Goal: Task Accomplishment & Management: Use online tool/utility

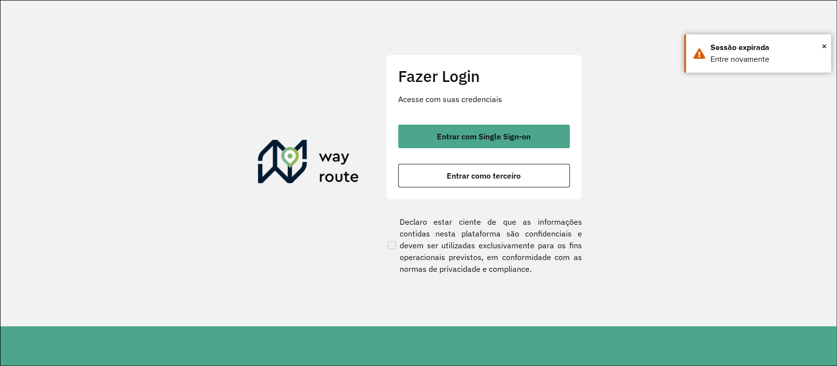
drag, startPoint x: 425, startPoint y: 130, endPoint x: 816, endPoint y: 88, distance: 392.7
click at [426, 130] on button "Entrar com Single Sign-on" at bounding box center [484, 137] width 172 height 24
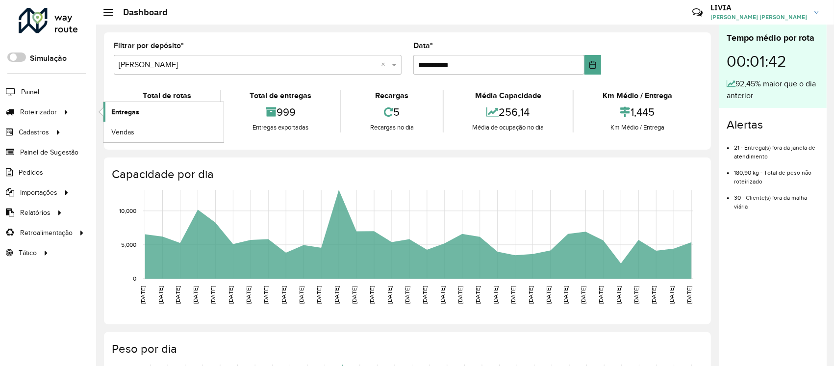
click at [114, 110] on span "Entregas" at bounding box center [125, 112] width 28 height 10
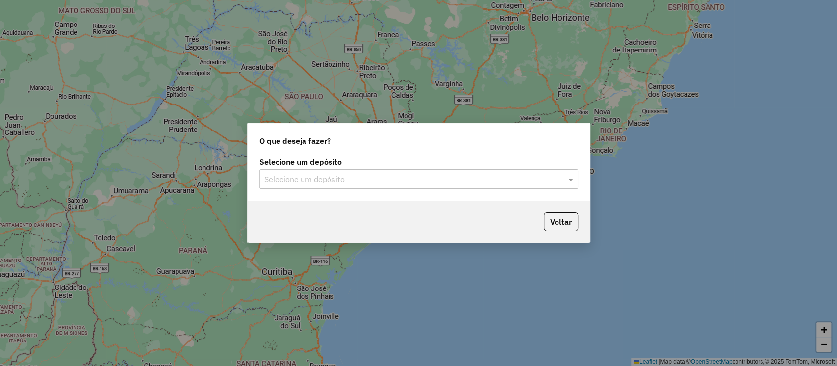
click at [396, 175] on input "text" at bounding box center [408, 180] width 289 height 12
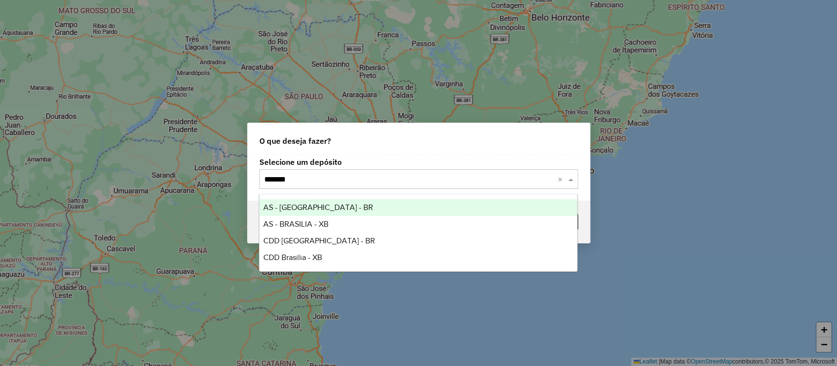
type input "********"
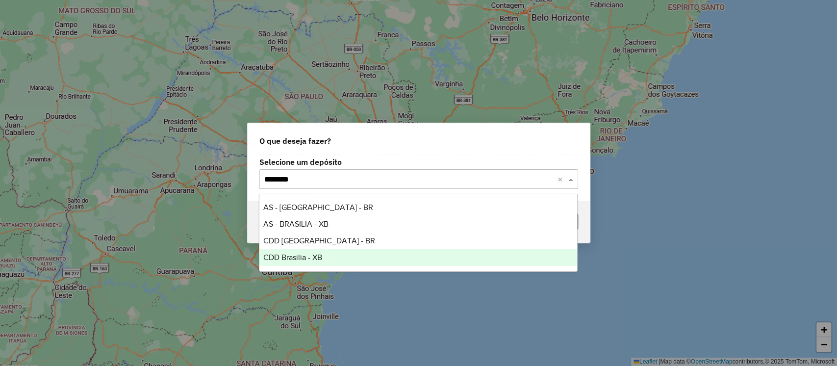
click at [337, 256] on div "CDD Brasilia - XB" at bounding box center [419, 257] width 318 height 17
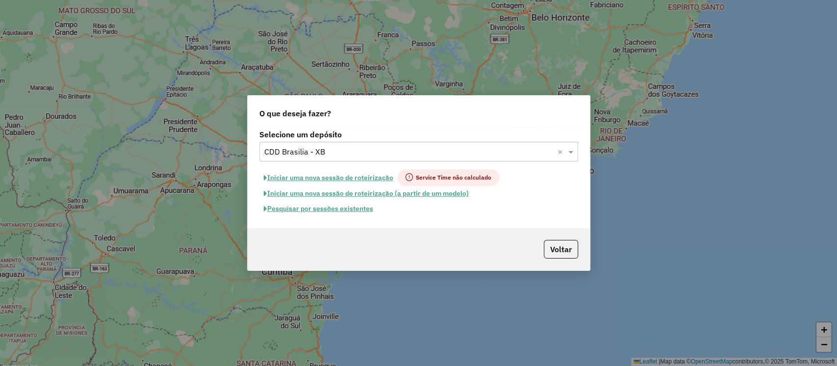
click at [365, 210] on button "Pesquisar por sessões existentes" at bounding box center [319, 208] width 118 height 15
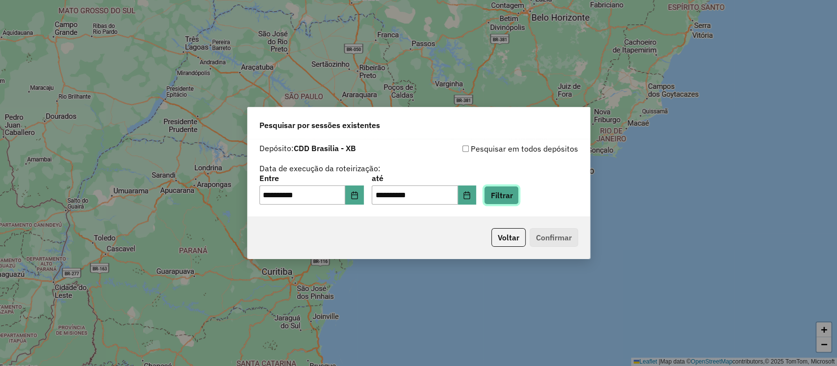
click at [502, 197] on button "Filtrar" at bounding box center [501, 195] width 35 height 19
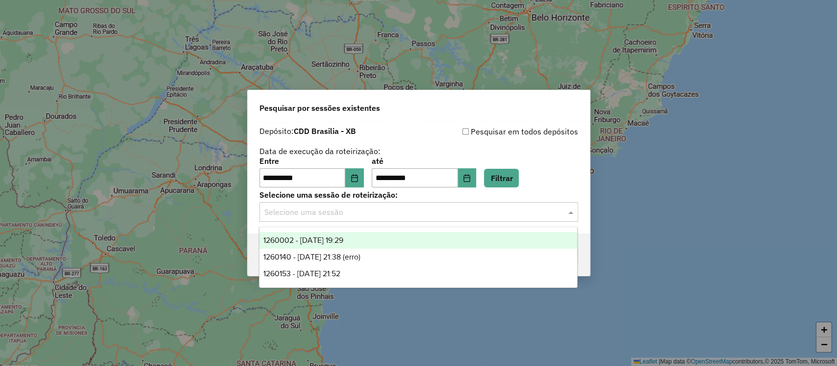
click at [499, 212] on input "text" at bounding box center [408, 213] width 289 height 12
click at [430, 238] on div "1260002 - 05/09/2025 19:29" at bounding box center [419, 240] width 318 height 17
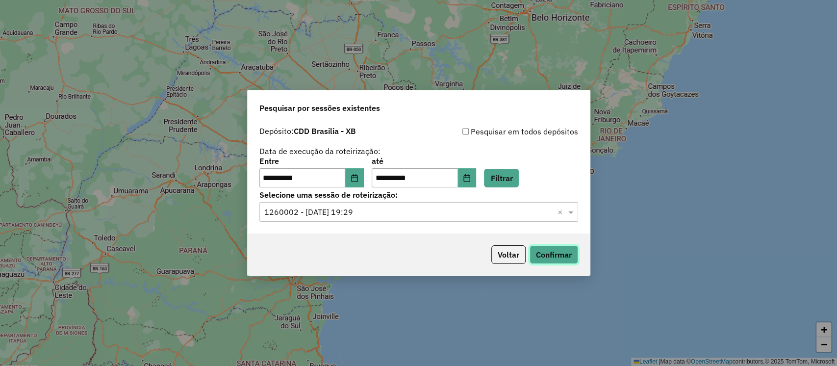
click at [564, 251] on button "Confirmar" at bounding box center [554, 254] width 49 height 19
